Goal: Information Seeking & Learning: Check status

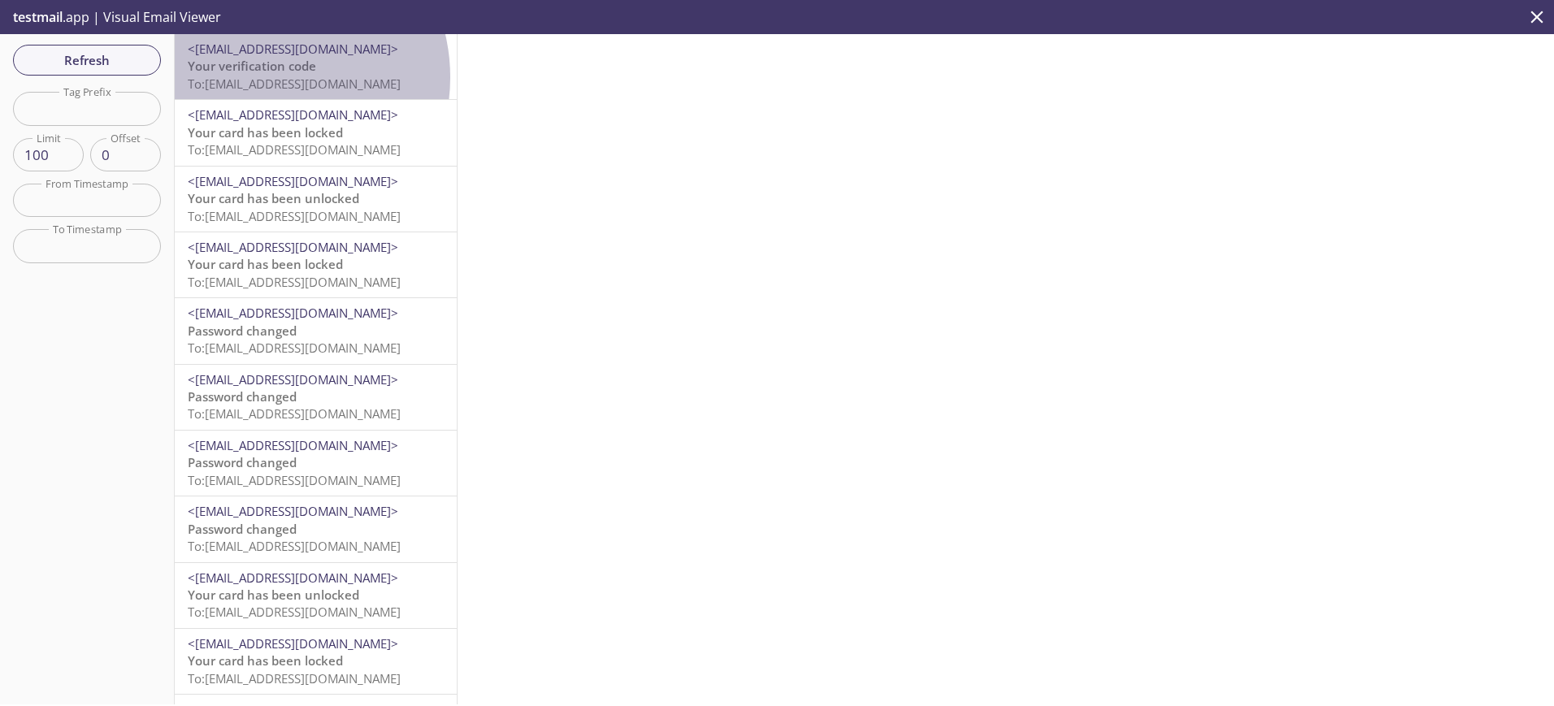
click at [262, 77] on span "To: ta.320@inbox.testmail.app" at bounding box center [294, 84] width 213 height 16
click at [246, 64] on span "Your verification code" at bounding box center [252, 66] width 128 height 16
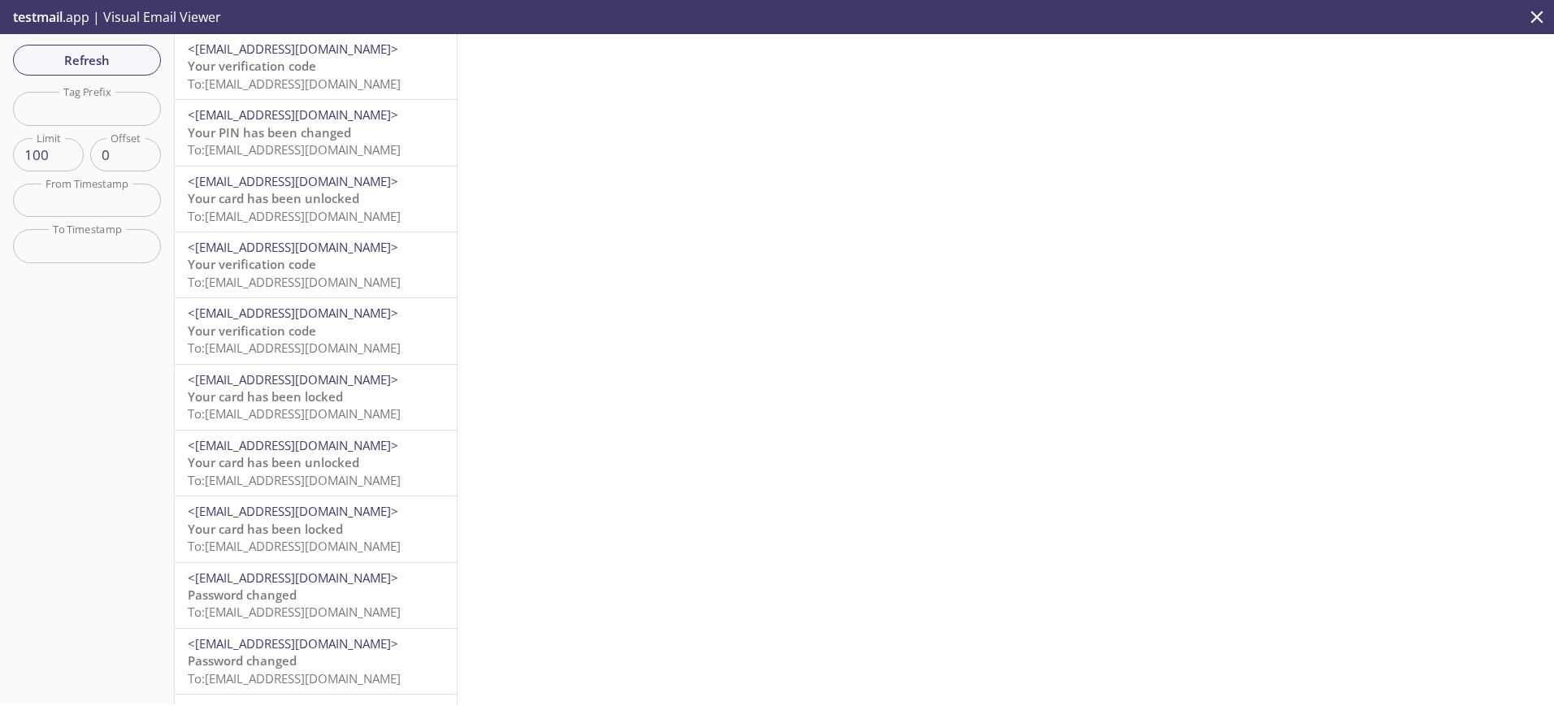
click at [242, 72] on span "Your verification code" at bounding box center [252, 66] width 128 height 16
click at [98, 67] on span "Refresh" at bounding box center [87, 60] width 122 height 21
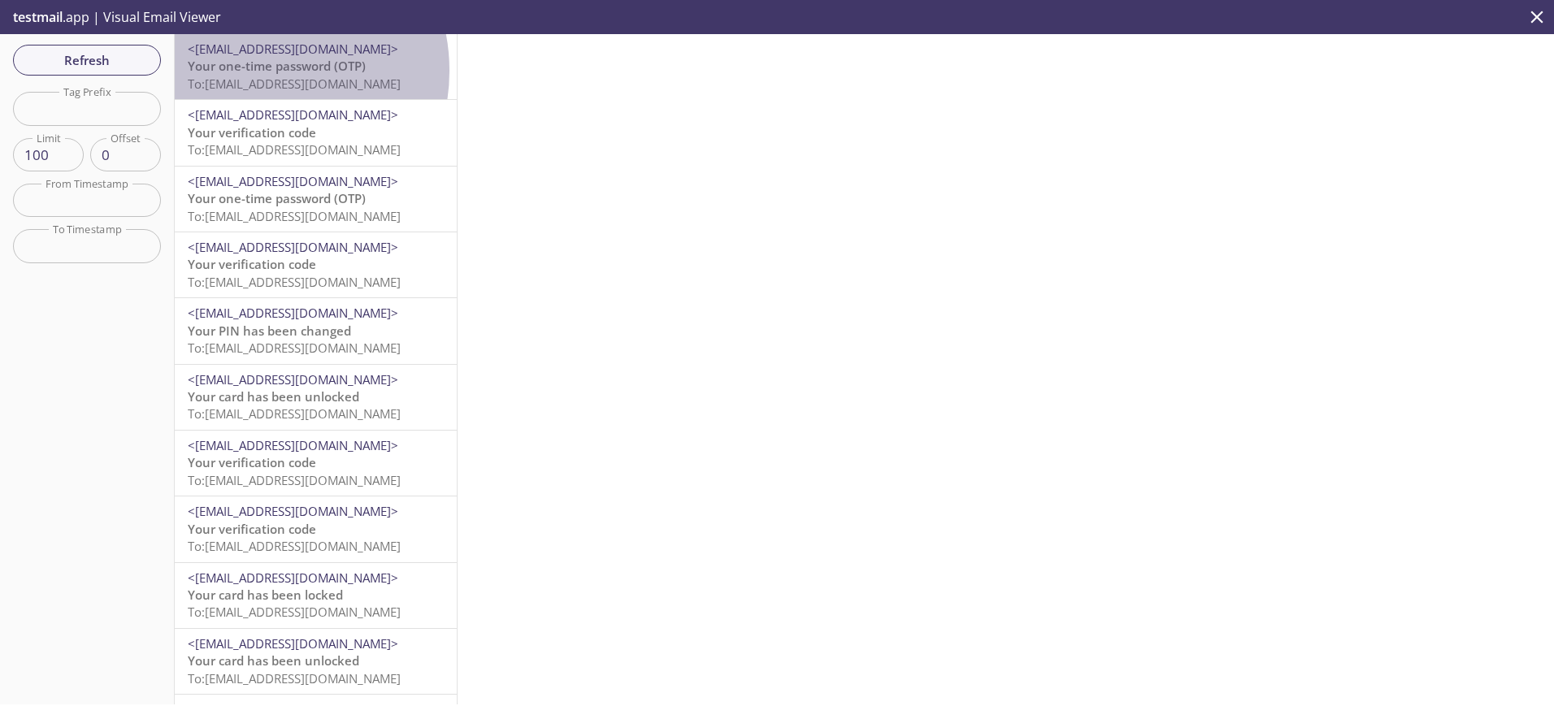
click at [257, 71] on span "Your one-time password (OTP)" at bounding box center [277, 66] width 178 height 16
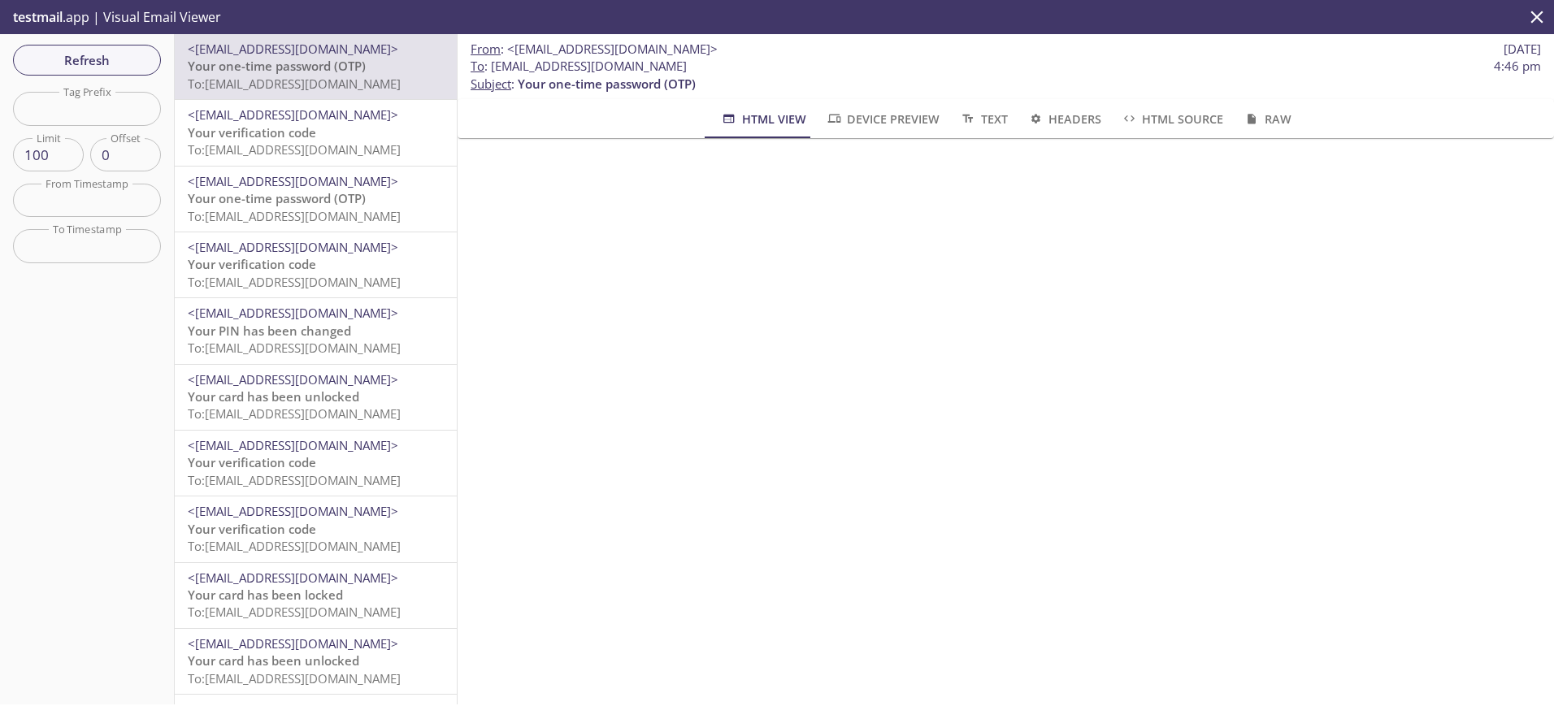
click at [285, 146] on span "To: [EMAIL_ADDRESS][DOMAIN_NAME]" at bounding box center [294, 149] width 213 height 16
